Goal: Task Accomplishment & Management: Use online tool/utility

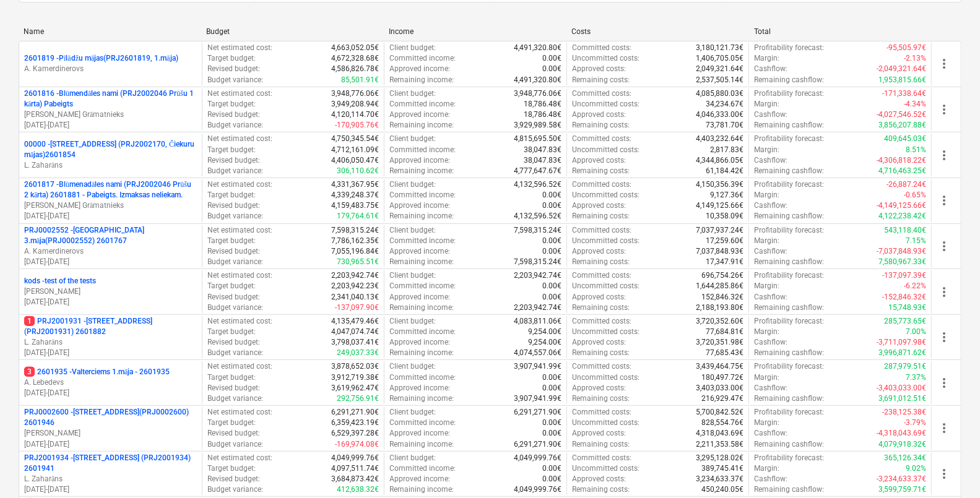
scroll to position [387, 0]
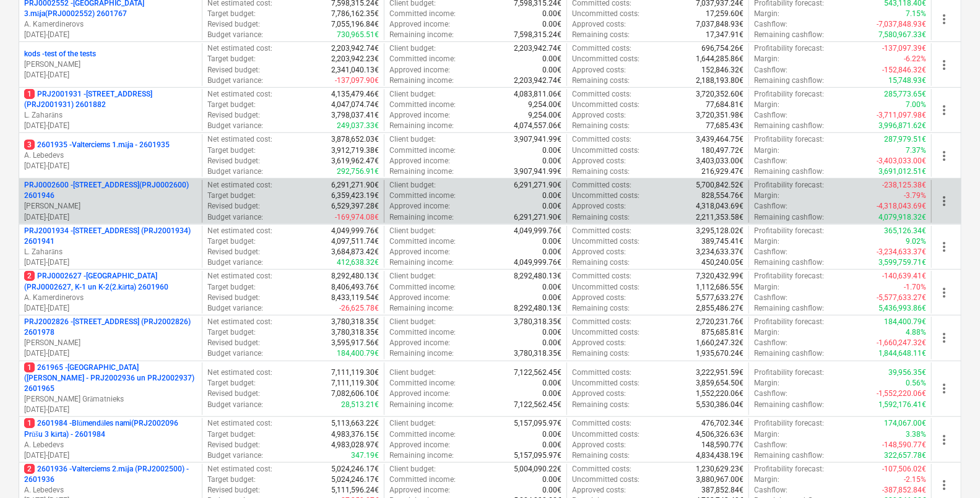
click at [133, 189] on p "PRJ0002600 - Vienības gatve 24, E1 ēka(PRJ0002600) 2601946" at bounding box center [110, 190] width 173 height 21
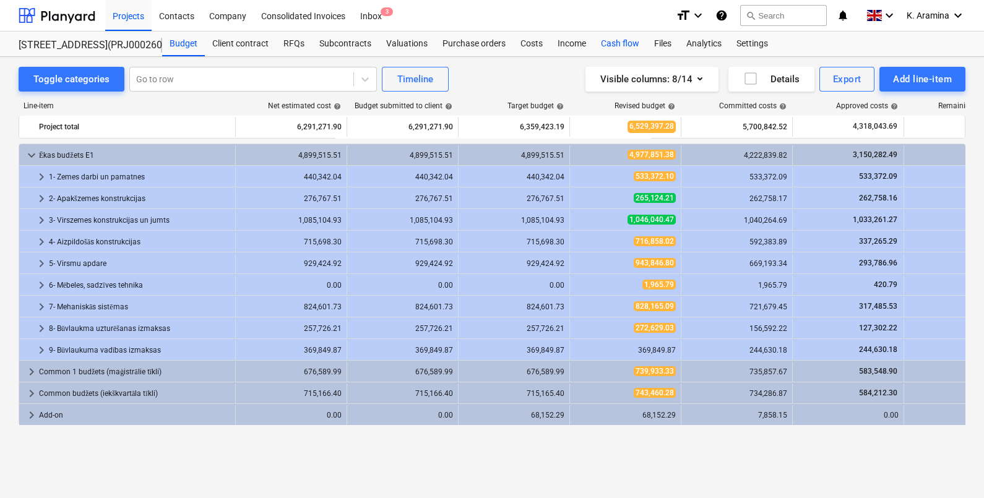
click at [634, 41] on div "Cash flow" at bounding box center [619, 44] width 53 height 25
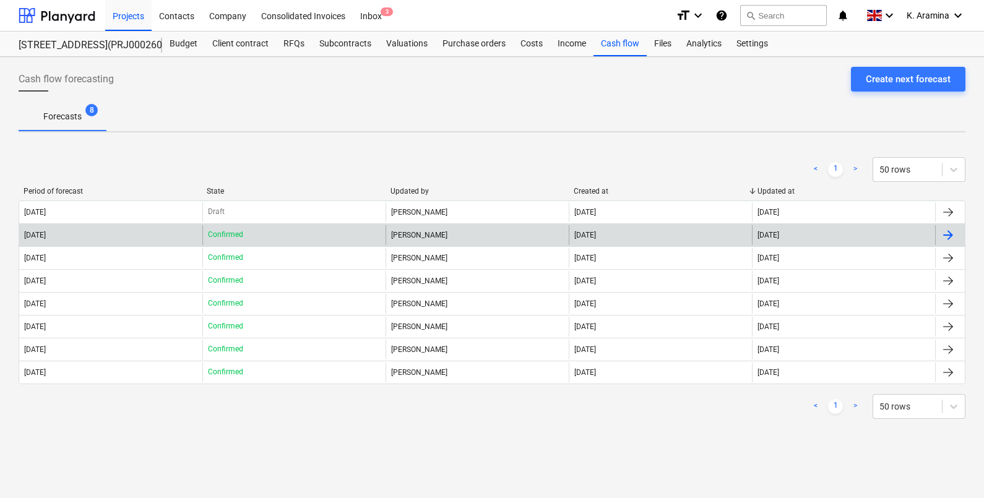
click at [224, 239] on p "Confirmed" at bounding box center [225, 235] width 35 height 11
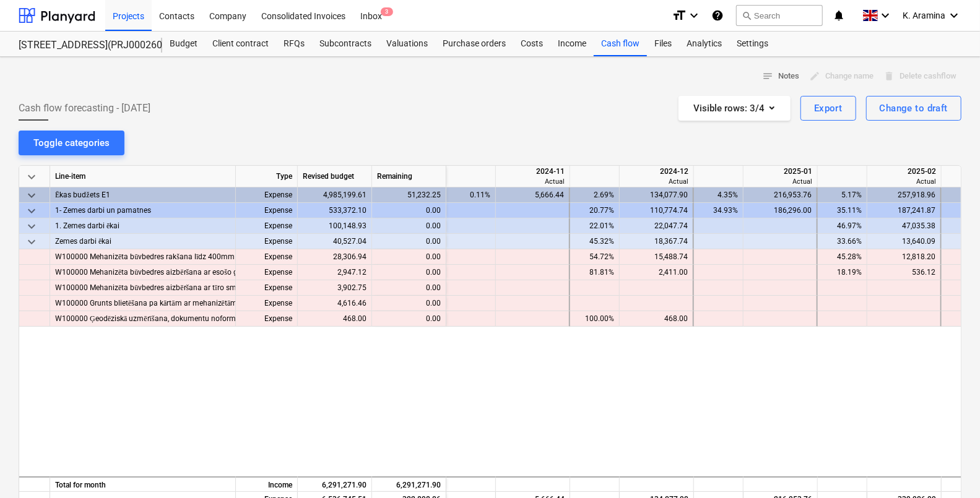
scroll to position [0, 1237]
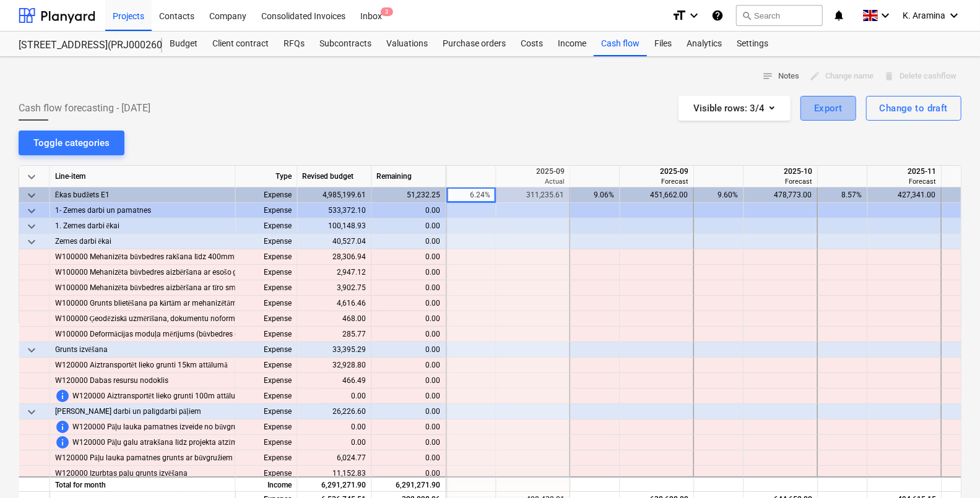
click at [826, 108] on div "Export" at bounding box center [828, 108] width 28 height 16
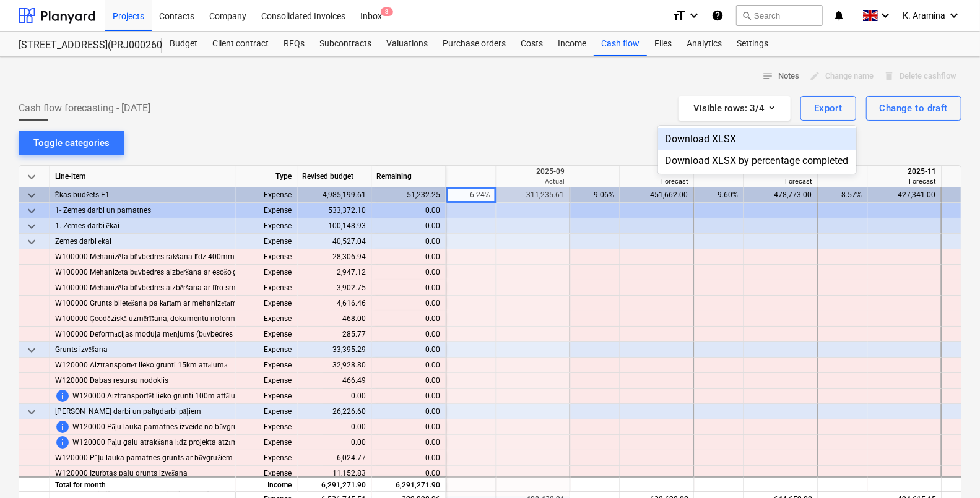
click at [717, 132] on div "Download XLSX" at bounding box center [757, 139] width 198 height 22
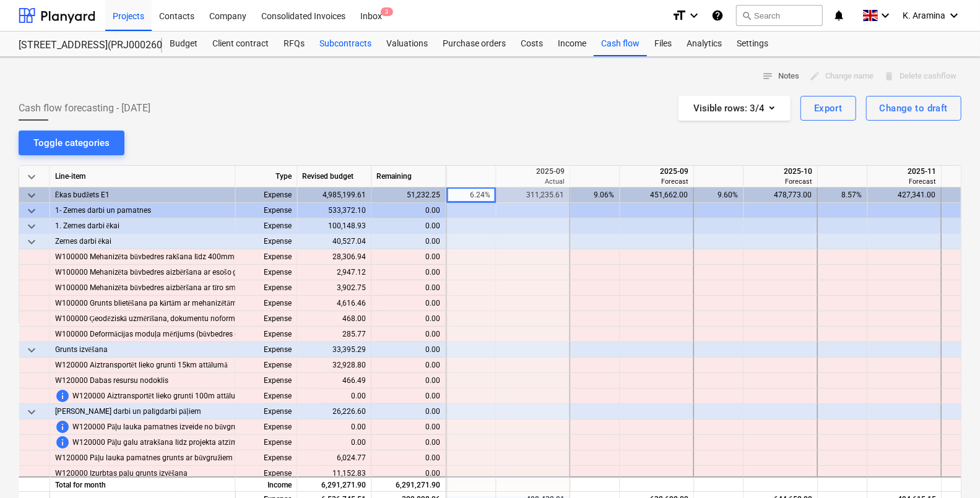
drag, startPoint x: 425, startPoint y: 121, endPoint x: 365, endPoint y: 53, distance: 90.8
click at [424, 121] on div "notes Notes edit Change name delete Delete cashflow Cash flow forecasting - 202…" at bounding box center [490, 384] width 980 height 655
click at [613, 36] on div "Cash flow" at bounding box center [619, 44] width 53 height 25
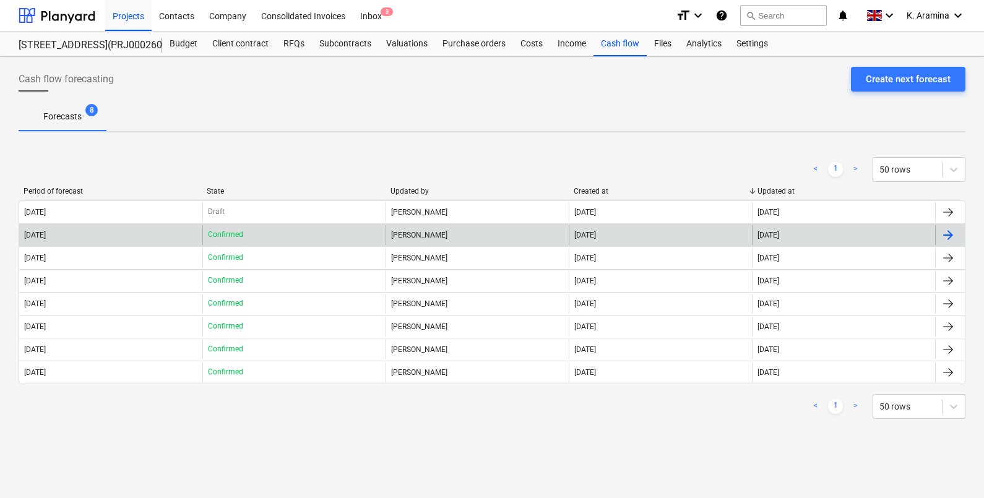
click at [555, 233] on div "[PERSON_NAME]" at bounding box center [477, 235] width 183 height 20
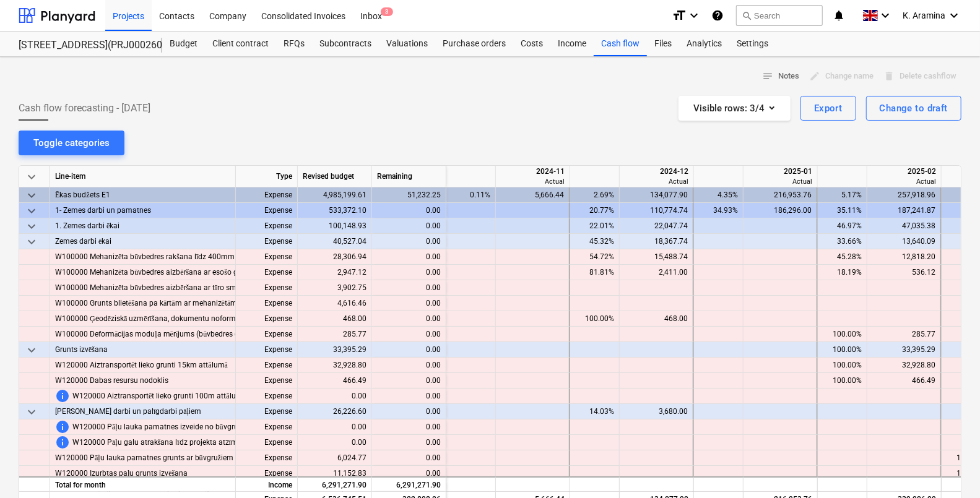
scroll to position [0, 1237]
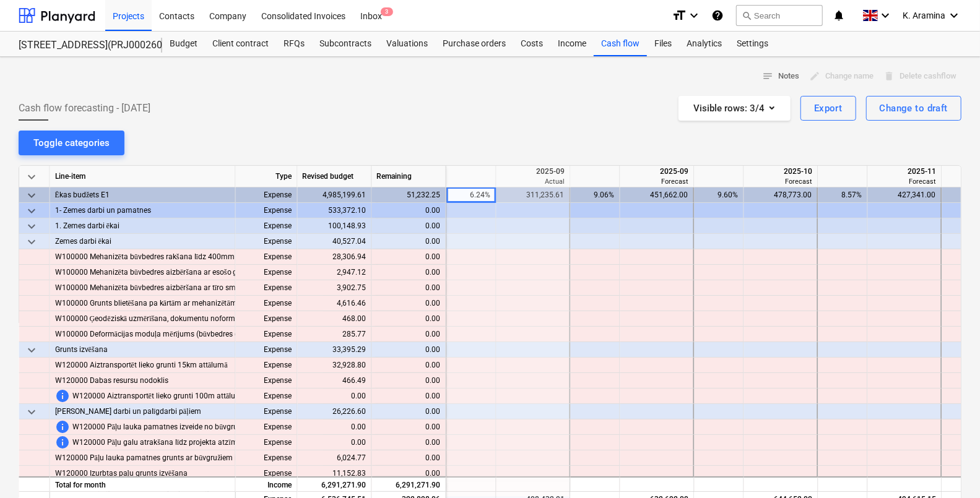
click at [30, 179] on span "keyboard_arrow_down" at bounding box center [31, 177] width 15 height 15
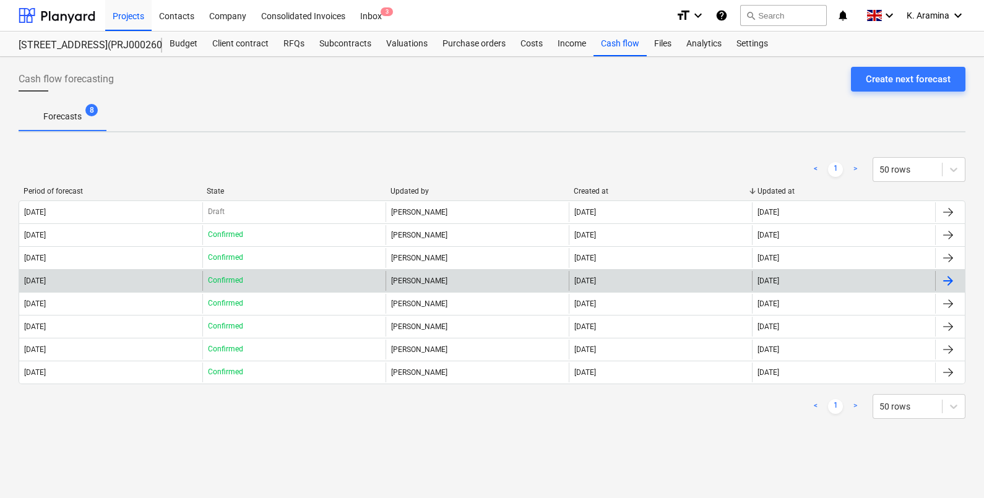
click at [277, 290] on div "2025 July Confirmed Viesturs Tomsons 08 Jul 2025 09 Jul 2025" at bounding box center [492, 280] width 947 height 23
click at [277, 290] on div "Confirmed" at bounding box center [293, 281] width 183 height 20
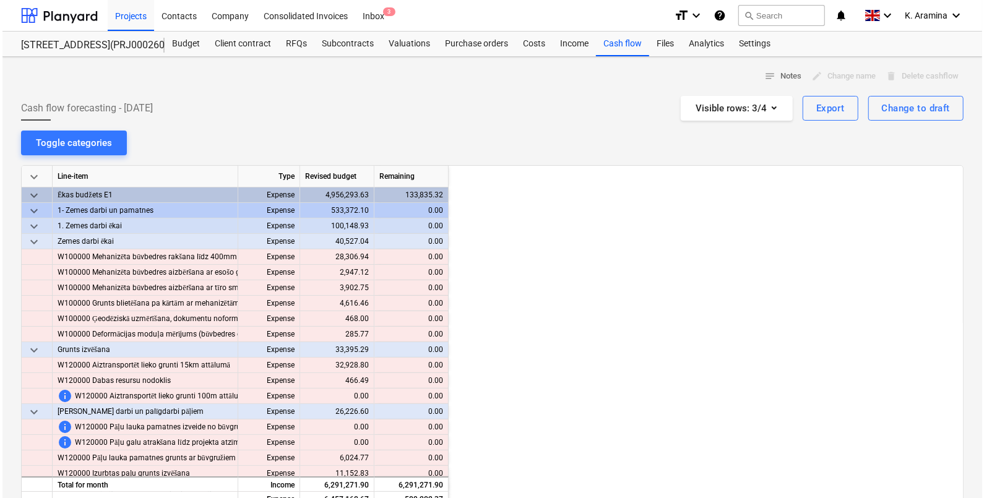
scroll to position [0, 990]
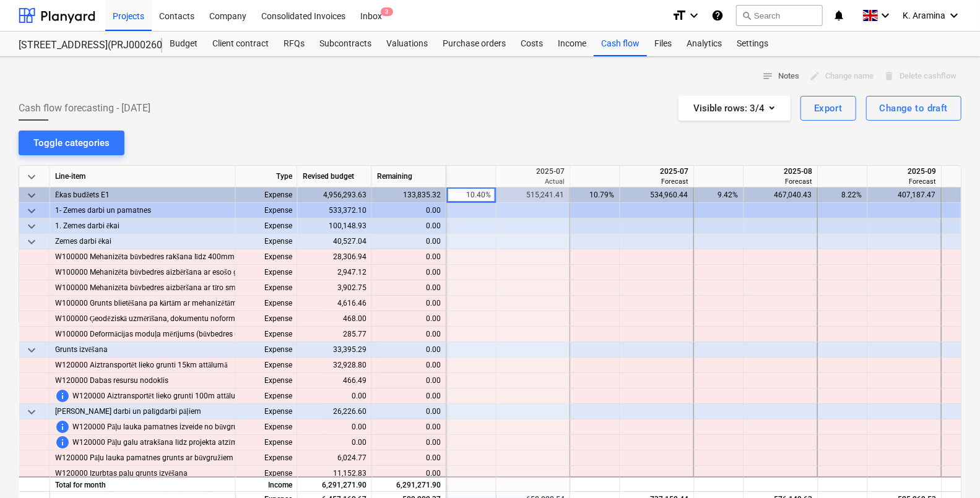
click at [27, 176] on span "keyboard_arrow_down" at bounding box center [31, 177] width 15 height 15
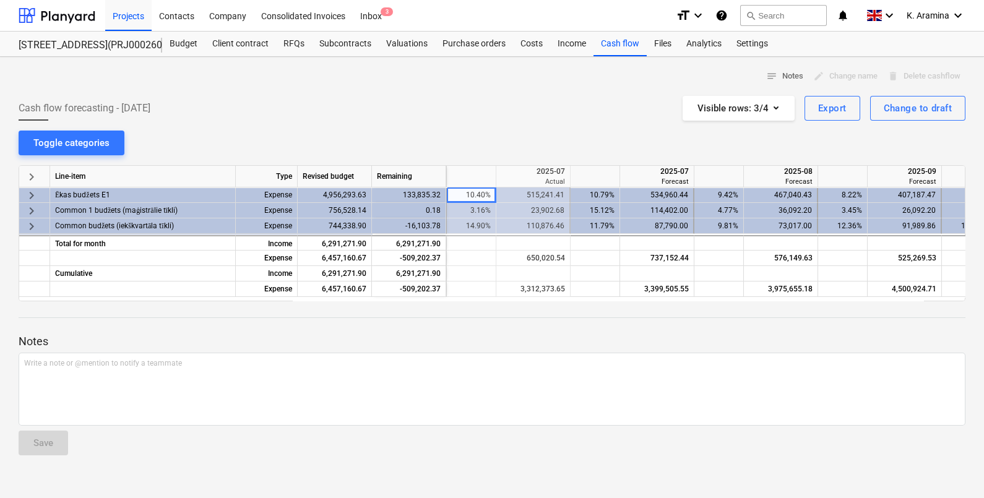
click at [416, 179] on div "Remaining" at bounding box center [409, 177] width 74 height 22
click at [385, 118] on div "notes Notes edit Change name delete Delete cashflow Cash flow forecasting - 202…" at bounding box center [492, 277] width 984 height 441
drag, startPoint x: 385, startPoint y: 118, endPoint x: 378, endPoint y: 175, distance: 57.3
click at [378, 174] on div "Remaining" at bounding box center [409, 177] width 74 height 22
click at [396, 243] on div "6,291,271.90" at bounding box center [409, 242] width 74 height 15
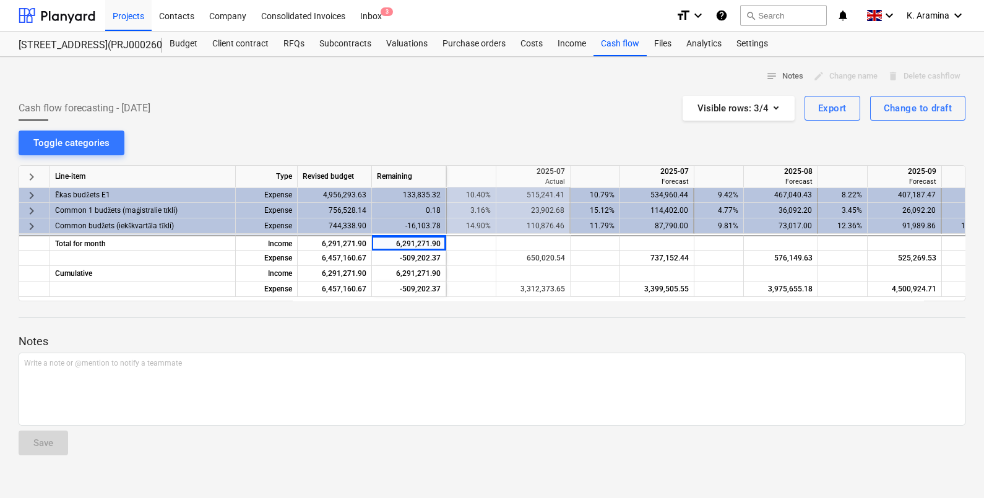
click at [385, 176] on div "Remaining" at bounding box center [409, 177] width 74 height 22
click at [344, 177] on div "Revised budget" at bounding box center [335, 177] width 74 height 22
click at [392, 175] on div "Remaining" at bounding box center [409, 177] width 74 height 22
click at [399, 248] on div "6,291,271.90" at bounding box center [409, 242] width 74 height 15
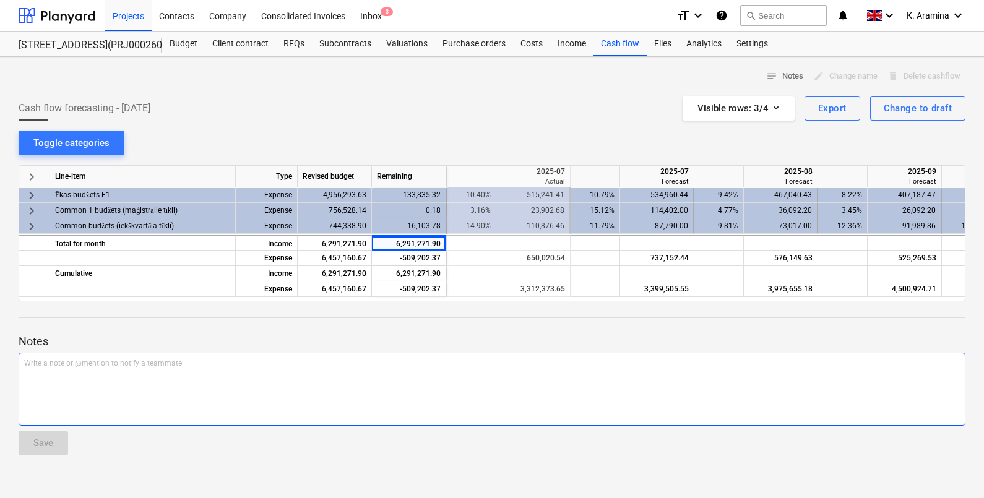
drag, startPoint x: 399, startPoint y: 246, endPoint x: 450, endPoint y: 356, distance: 121.0
click at [428, 362] on p "Write a note or @mention to notify a teammate ﻿" at bounding box center [492, 363] width 936 height 11
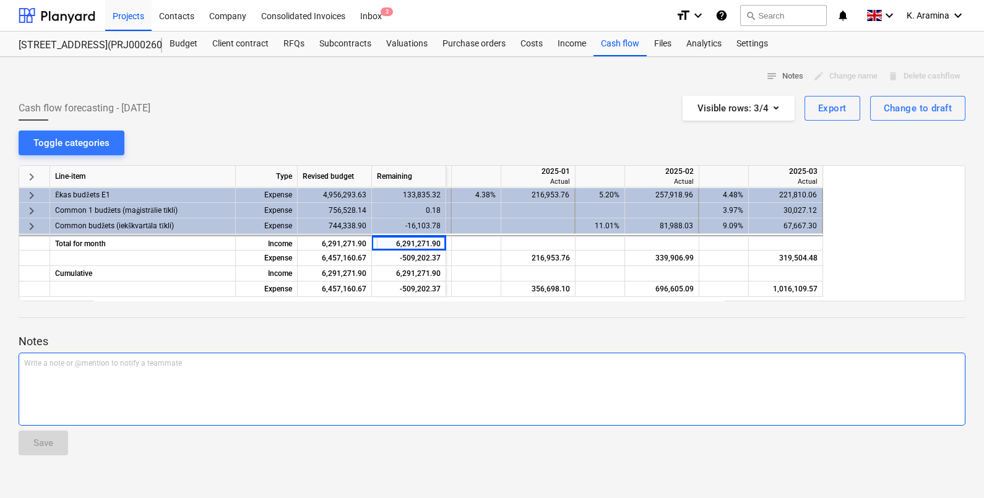
scroll to position [0, 0]
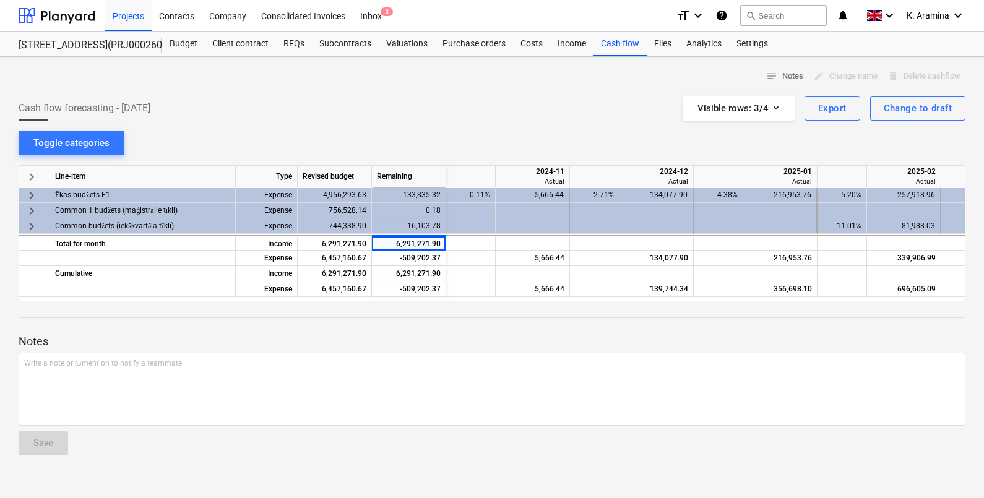
click at [411, 170] on div "Remaining" at bounding box center [409, 177] width 74 height 22
click at [413, 178] on div "Remaining" at bounding box center [409, 177] width 74 height 22
click at [399, 173] on div "Remaining" at bounding box center [409, 177] width 74 height 22
click at [398, 173] on div "Remaining" at bounding box center [409, 177] width 74 height 22
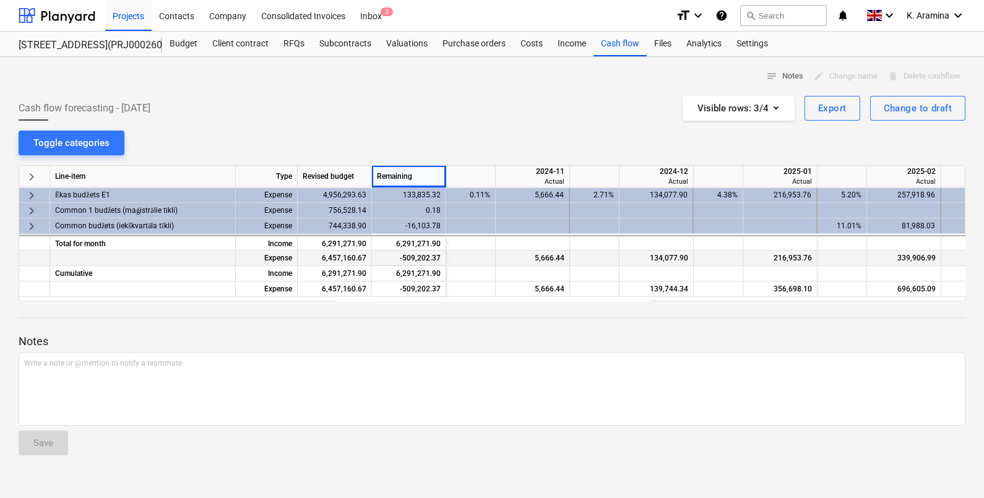
drag, startPoint x: 398, startPoint y: 173, endPoint x: 391, endPoint y: 262, distance: 89.4
click at [391, 263] on div "-509,202.37" at bounding box center [409, 258] width 74 height 15
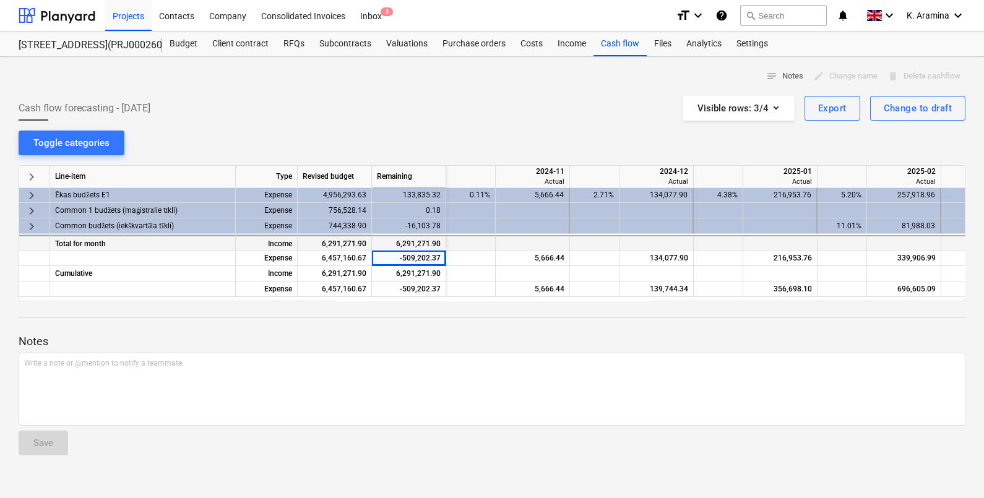
click at [391, 248] on div "6,291,271.90" at bounding box center [409, 242] width 74 height 15
click at [392, 243] on div "6,291,271.90" at bounding box center [409, 242] width 74 height 15
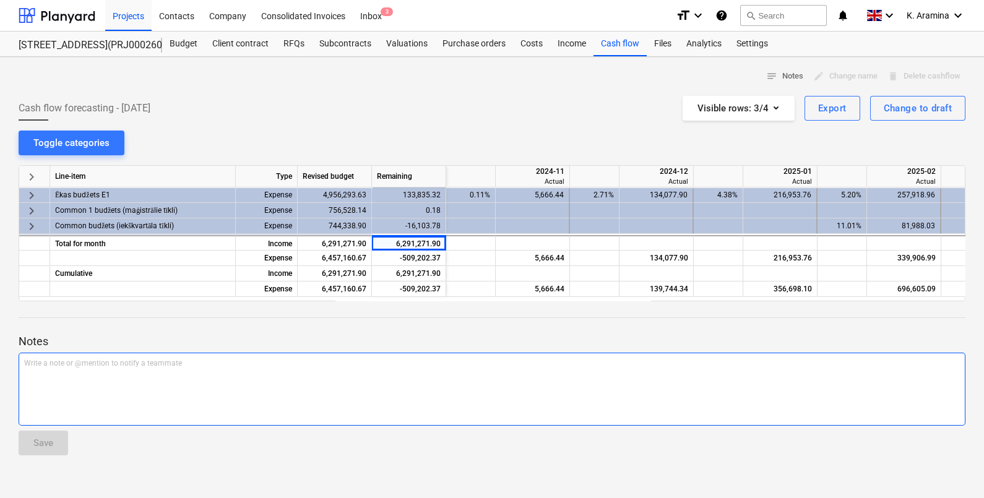
drag, startPoint x: 392, startPoint y: 243, endPoint x: 418, endPoint y: 372, distance: 131.3
click at [418, 372] on div "Write a note or @mention to notify a teammate ﻿" at bounding box center [492, 389] width 947 height 73
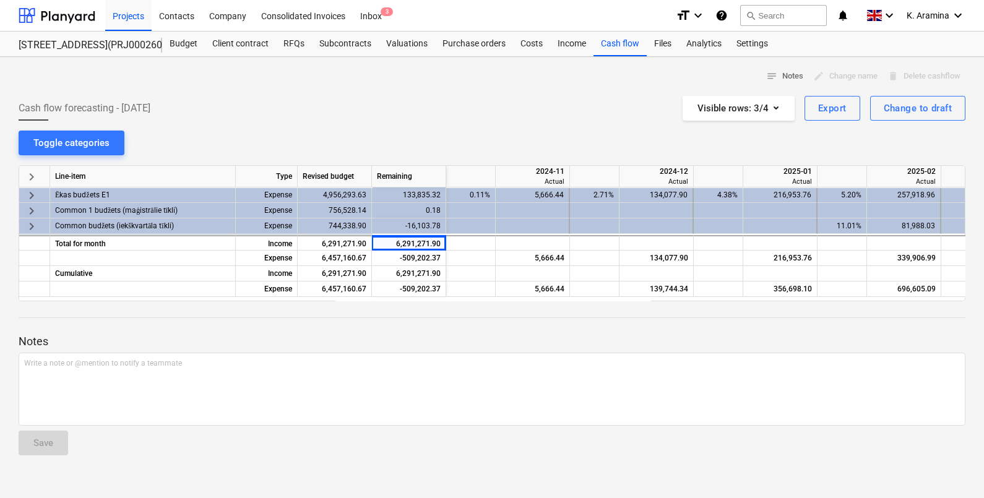
click at [410, 219] on div "-16,103.78" at bounding box center [409, 225] width 74 height 15
click at [197, 43] on div "Budget" at bounding box center [183, 44] width 43 height 25
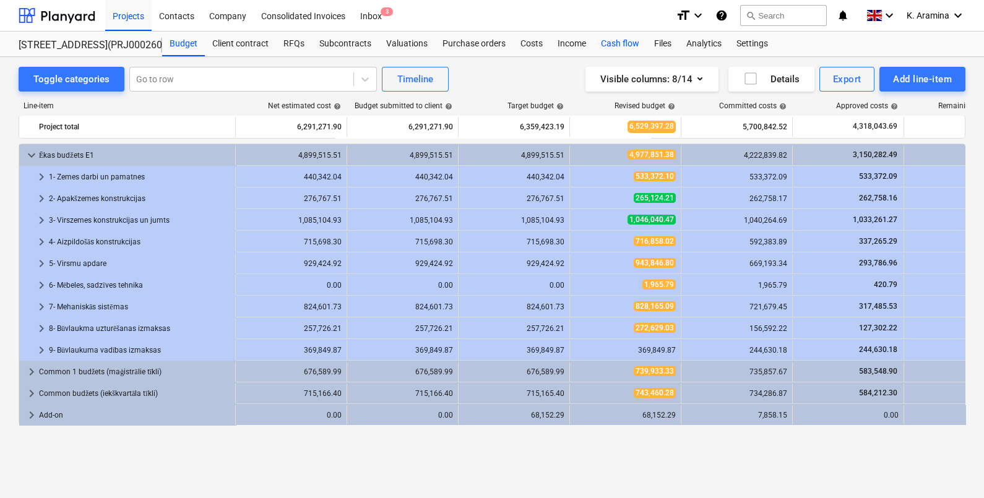
click at [626, 44] on div "Cash flow" at bounding box center [619, 44] width 53 height 25
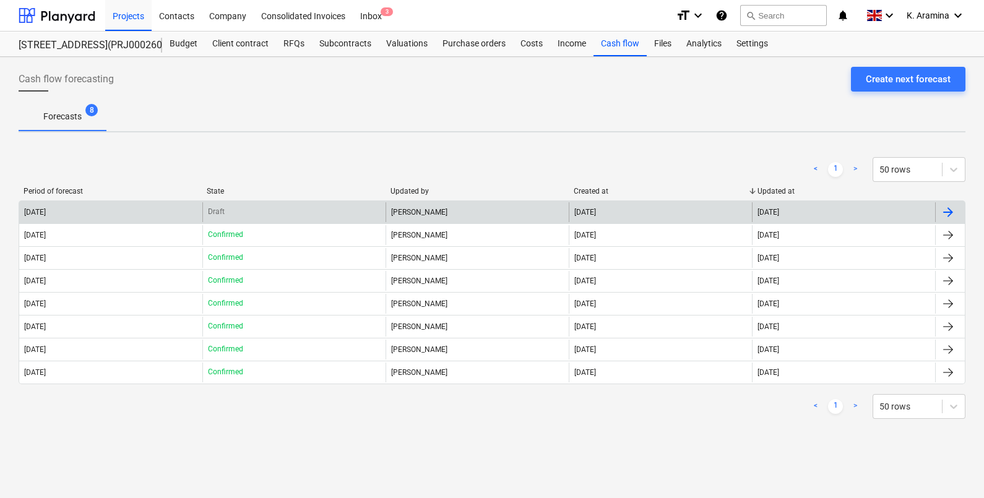
click at [294, 222] on div "Draft" at bounding box center [293, 212] width 183 height 20
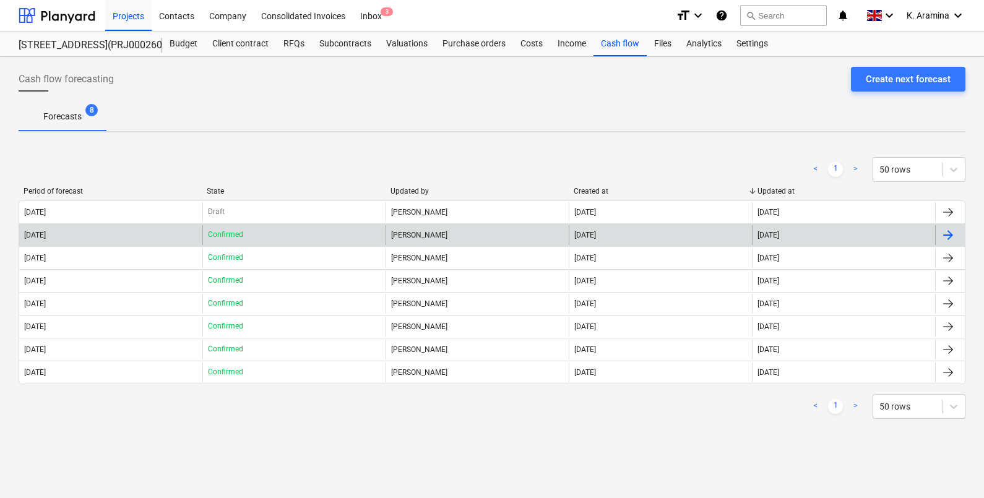
click at [331, 236] on div "Confirmed" at bounding box center [293, 235] width 183 height 20
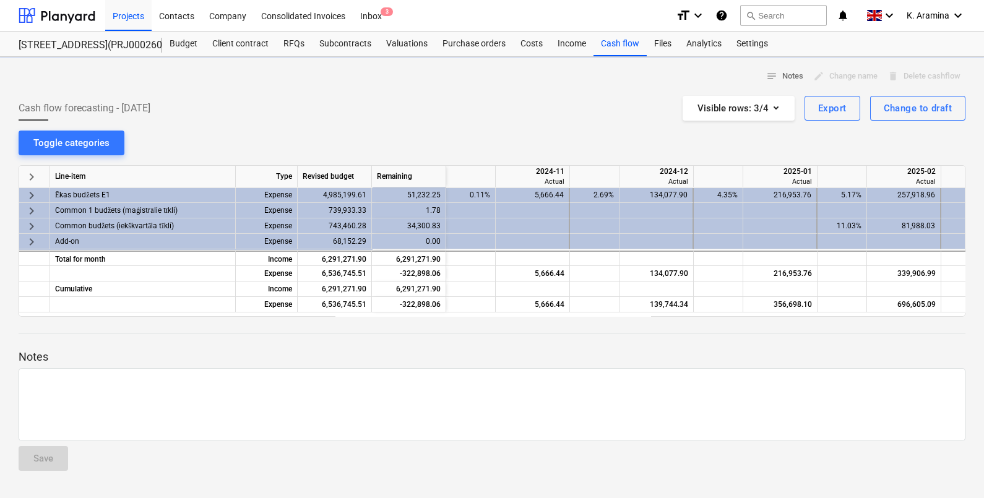
scroll to position [0, 1237]
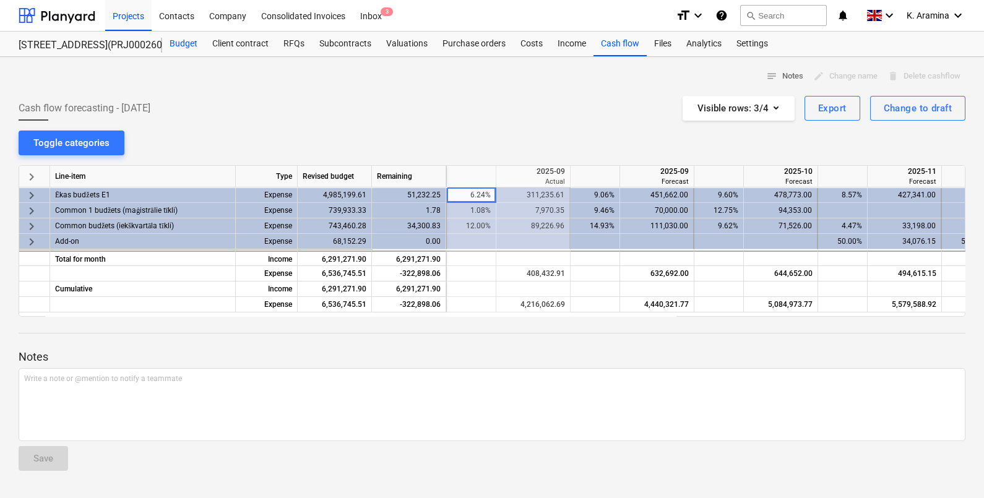
click at [192, 49] on div "Budget" at bounding box center [183, 44] width 43 height 25
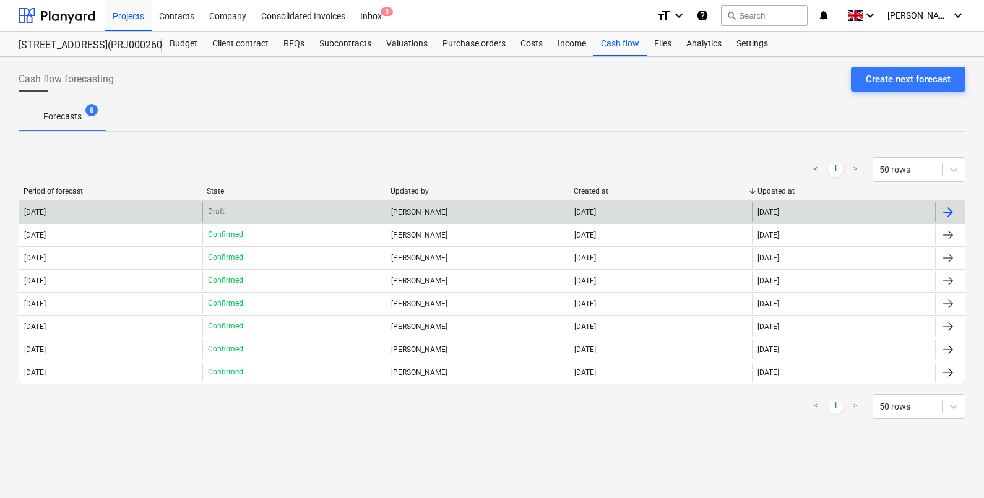
click at [724, 210] on div "[DATE]" at bounding box center [660, 212] width 183 height 20
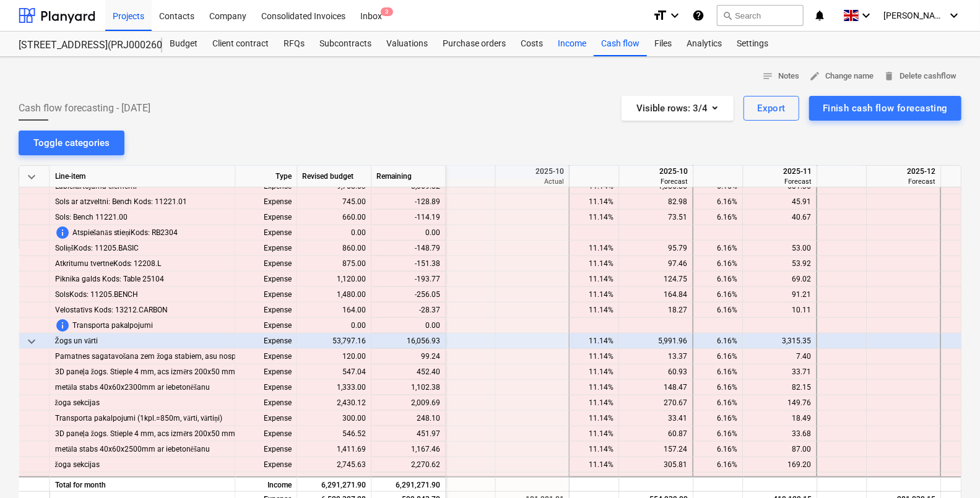
click at [577, 50] on div "Income" at bounding box center [571, 44] width 43 height 25
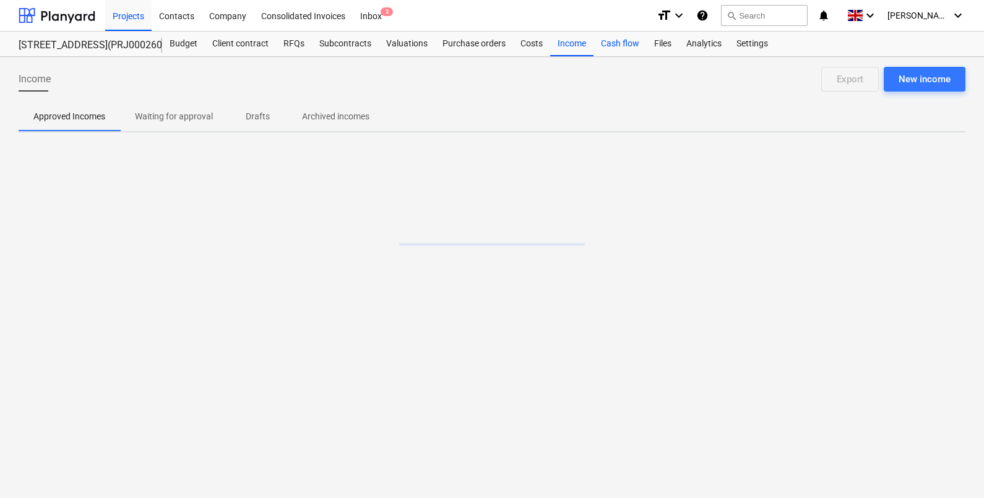
click at [611, 48] on div "Cash flow" at bounding box center [619, 44] width 53 height 25
